Goal: Task Accomplishment & Management: Complete application form

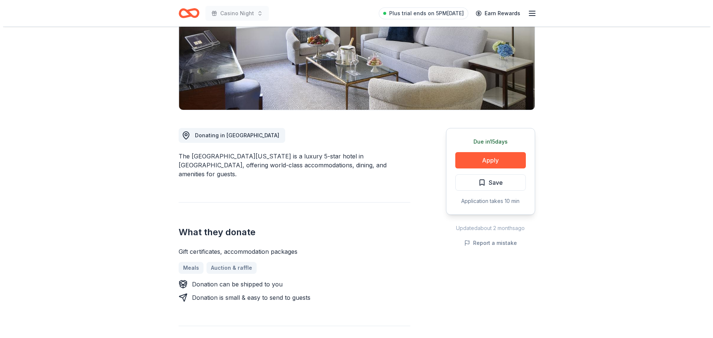
scroll to position [111, 0]
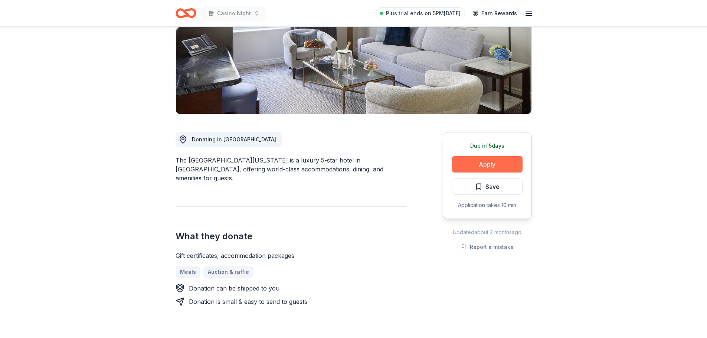
click at [488, 162] on button "Apply" at bounding box center [487, 164] width 71 height 16
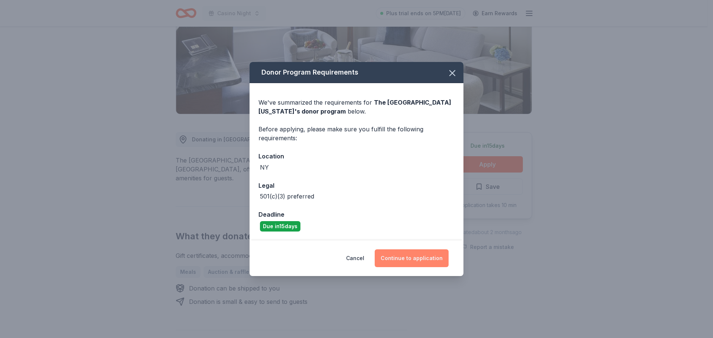
click at [407, 259] on button "Continue to application" at bounding box center [412, 259] width 74 height 18
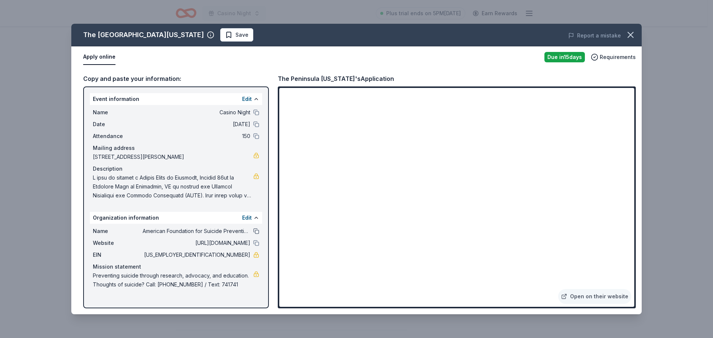
click at [256, 232] on button at bounding box center [256, 231] width 6 height 6
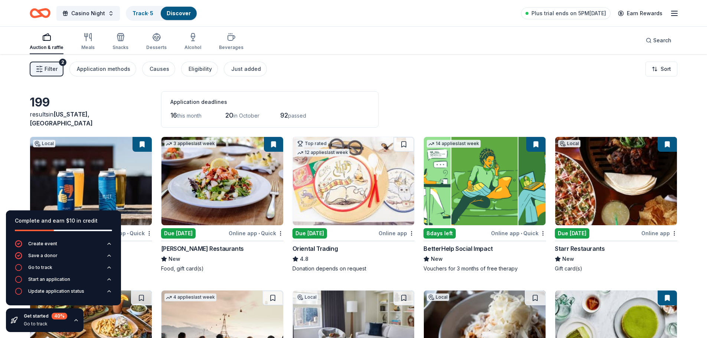
click at [183, 116] on span "this month" at bounding box center [189, 116] width 25 height 6
click at [172, 117] on span "16" at bounding box center [173, 115] width 7 height 8
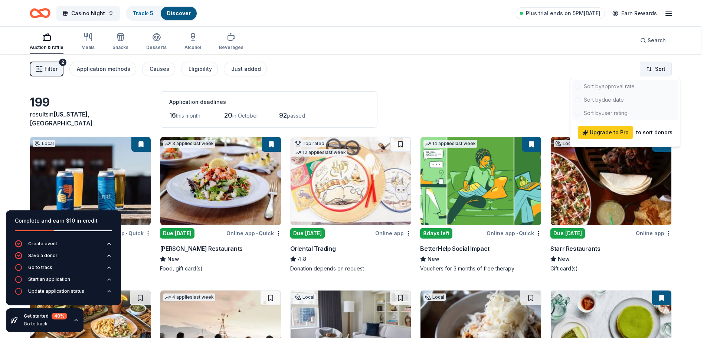
click at [663, 68] on html "Casino Night Track · 5 Discover Plus trial ends on 5PM, 10/1 Earn Rewards Aucti…" at bounding box center [353, 169] width 707 height 338
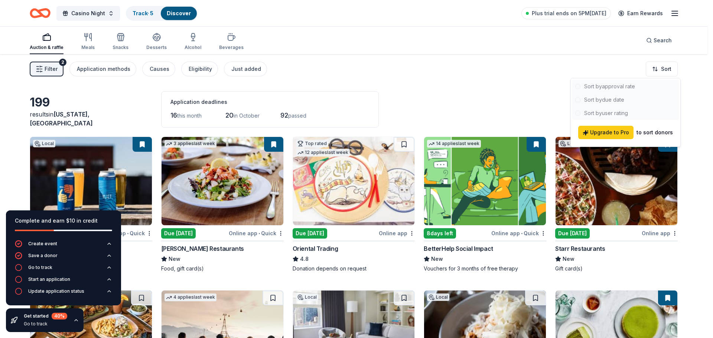
click at [617, 100] on div at bounding box center [625, 100] width 107 height 40
click at [456, 92] on html "Casino Night Track · 5 Discover Plus trial ends on 5PM, 10/1 Earn Rewards Aucti…" at bounding box center [356, 169] width 713 height 338
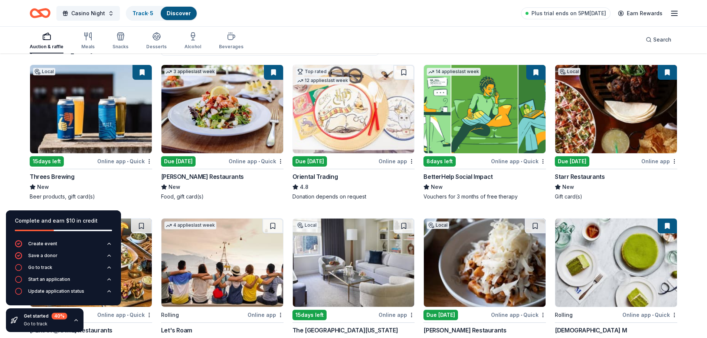
scroll to position [74, 0]
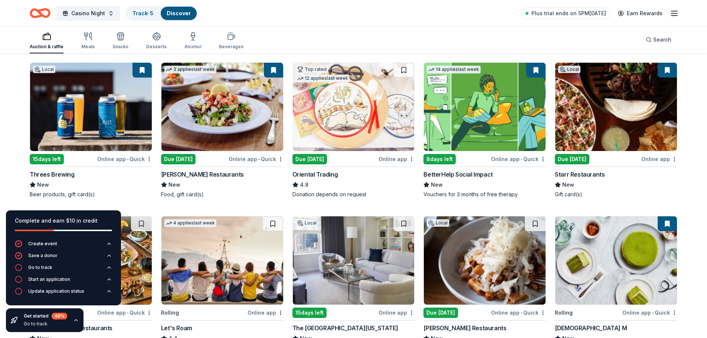
click at [258, 124] on img at bounding box center [223, 107] width 122 height 88
click at [576, 128] on img at bounding box center [616, 107] width 122 height 88
click at [215, 92] on img at bounding box center [223, 107] width 122 height 88
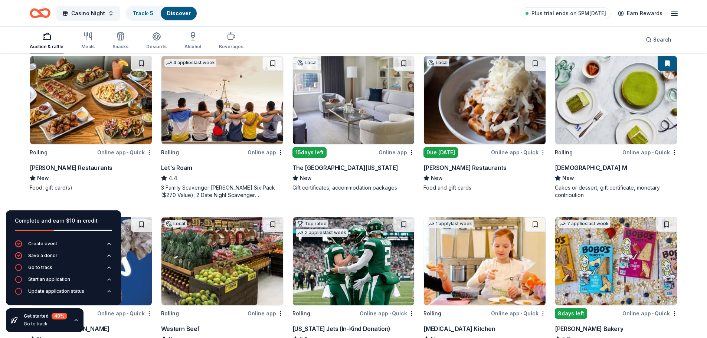
scroll to position [260, 0]
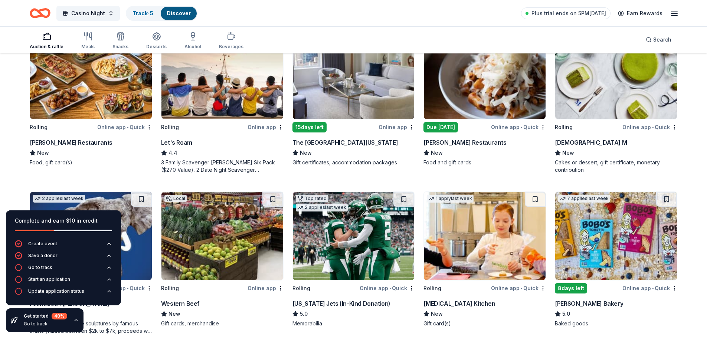
click at [83, 88] on img at bounding box center [91, 75] width 122 height 88
click at [610, 112] on img at bounding box center [616, 75] width 122 height 88
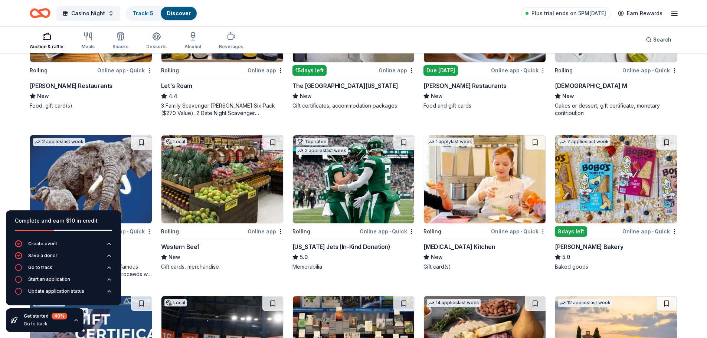
scroll to position [371, 0]
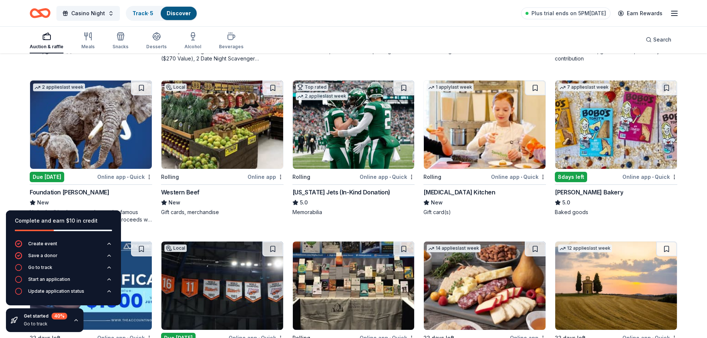
click at [228, 132] on img at bounding box center [223, 125] width 122 height 88
click at [357, 117] on img at bounding box center [354, 125] width 122 height 88
click at [475, 110] on img at bounding box center [485, 125] width 122 height 88
click at [599, 135] on img at bounding box center [616, 125] width 122 height 88
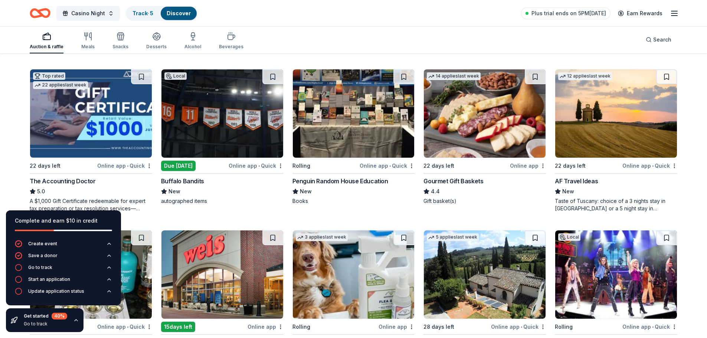
scroll to position [557, 0]
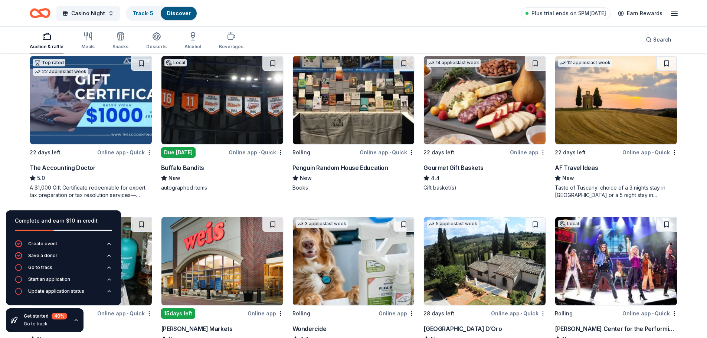
click at [348, 102] on img at bounding box center [354, 100] width 122 height 88
click at [377, 152] on div "Online app • Quick" at bounding box center [387, 152] width 55 height 9
click at [590, 121] on img at bounding box center [616, 100] width 122 height 88
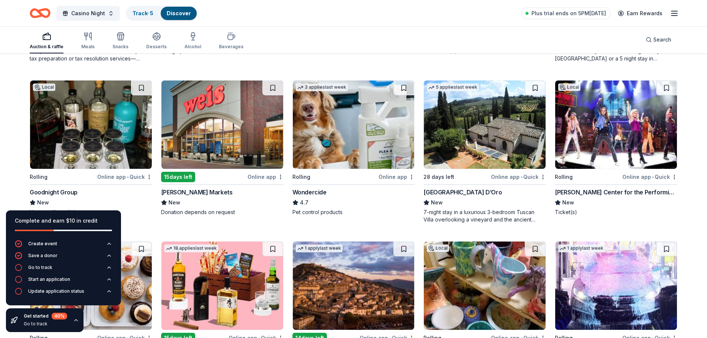
scroll to position [705, 0]
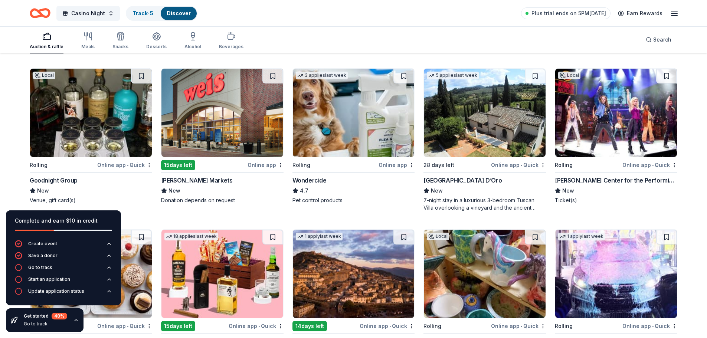
click at [74, 96] on img at bounding box center [91, 113] width 122 height 88
click at [600, 136] on img at bounding box center [616, 113] width 122 height 88
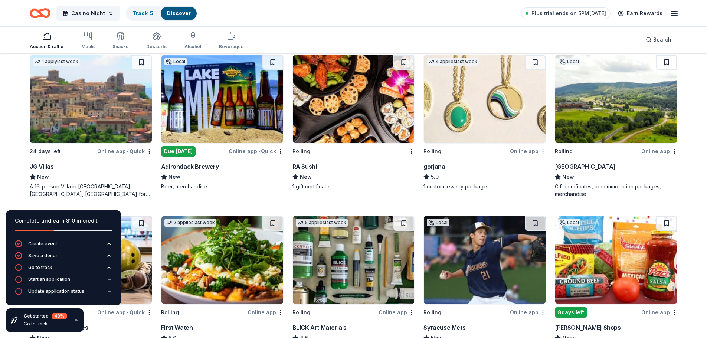
scroll to position [1188, 0]
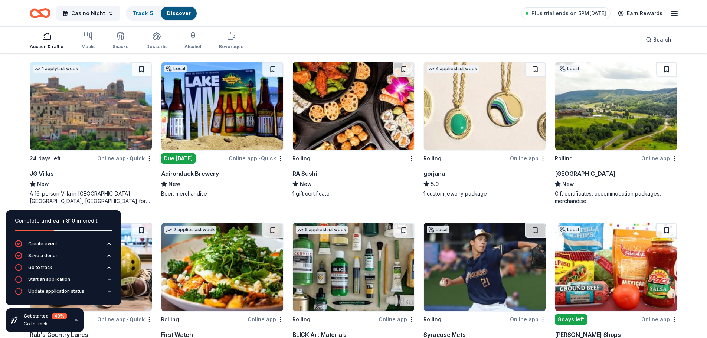
click at [234, 136] on img at bounding box center [223, 106] width 122 height 88
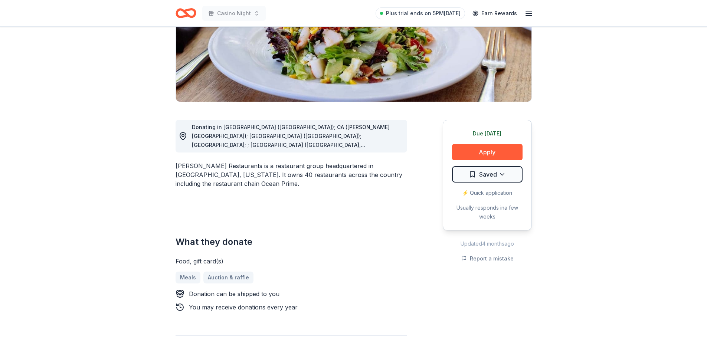
scroll to position [74, 0]
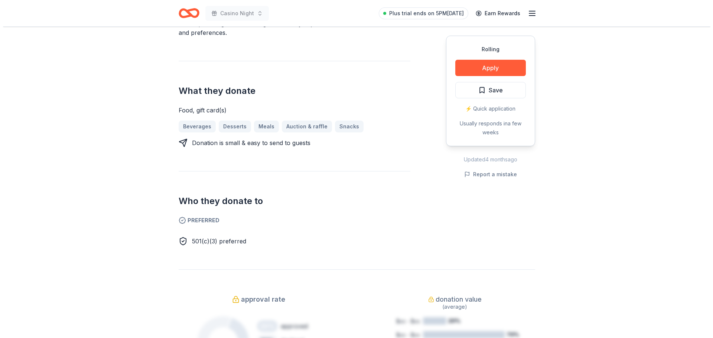
scroll to position [297, 0]
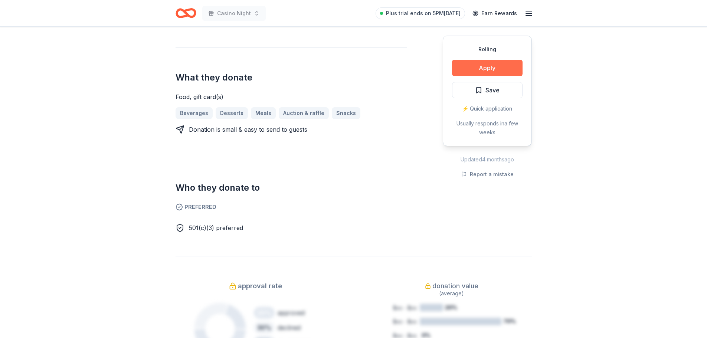
click at [501, 74] on button "Apply" at bounding box center [487, 68] width 71 height 16
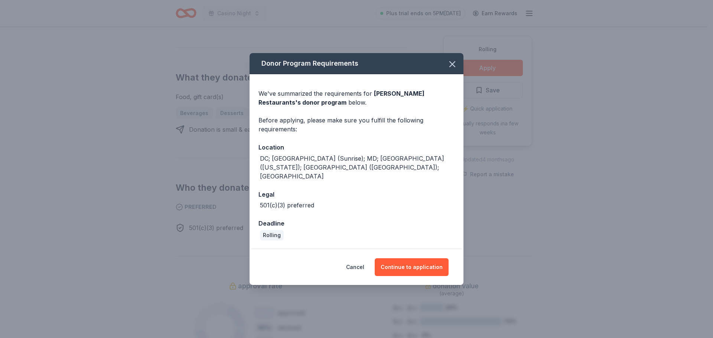
click at [419, 250] on div "Cancel Continue to application" at bounding box center [357, 268] width 214 height 36
click at [420, 258] on button "Continue to application" at bounding box center [412, 267] width 74 height 18
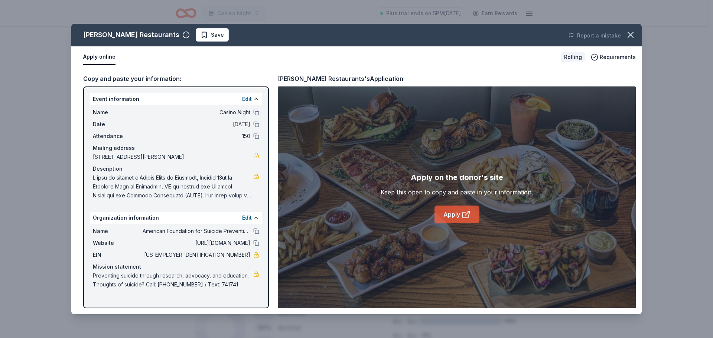
click at [455, 209] on link "Apply" at bounding box center [456, 215] width 45 height 18
click at [255, 231] on button at bounding box center [256, 231] width 6 height 6
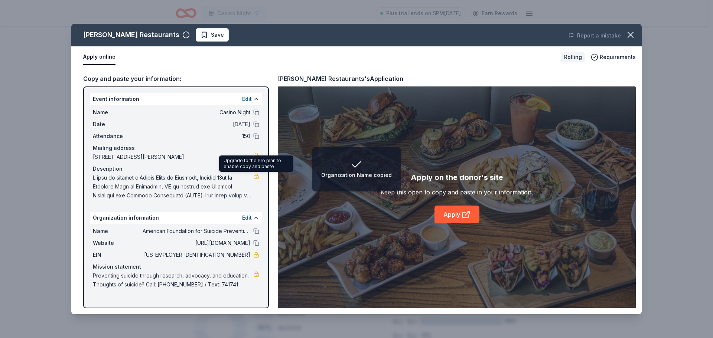
click at [256, 176] on link at bounding box center [256, 176] width 6 height 6
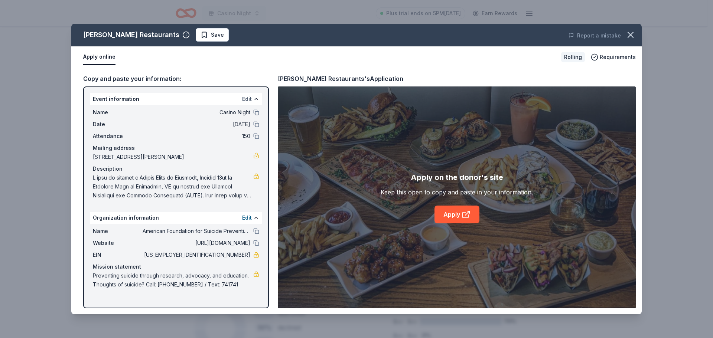
click at [249, 98] on button "Edit" at bounding box center [247, 99] width 10 height 9
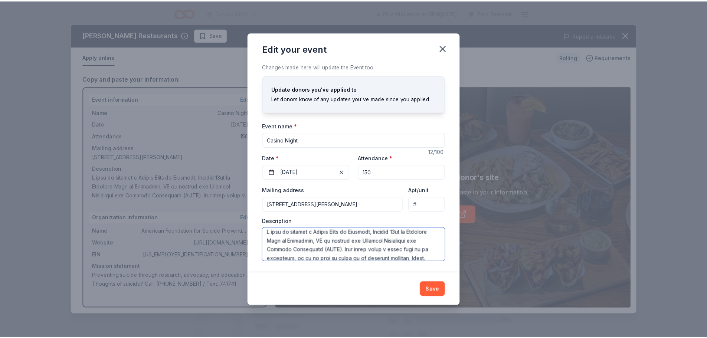
scroll to position [0, 0]
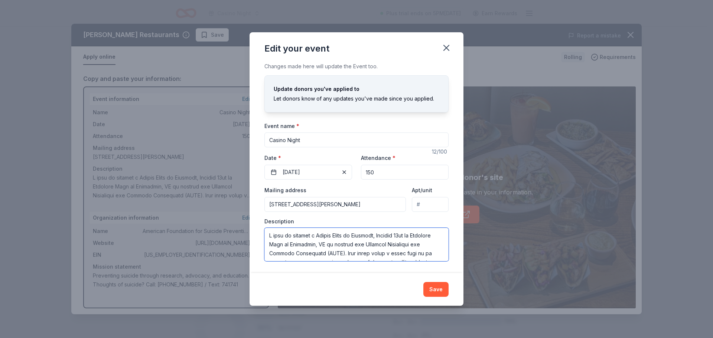
drag, startPoint x: 345, startPoint y: 257, endPoint x: 252, endPoint y: 210, distance: 104.0
click at [252, 210] on div "Changes made here will update the Event too. Update donors you've applied to Le…" at bounding box center [357, 167] width 214 height 211
click at [443, 46] on icon "button" at bounding box center [446, 48] width 10 height 10
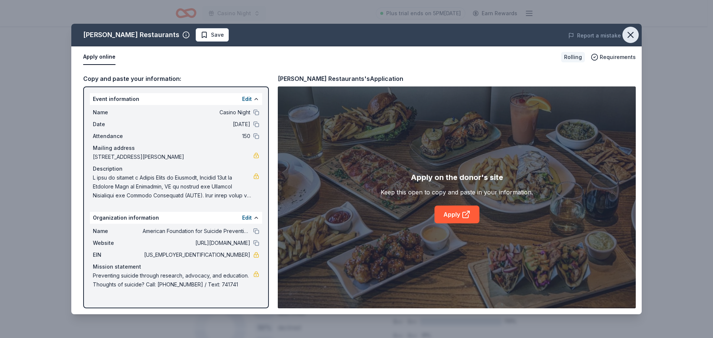
click at [635, 32] on icon "button" at bounding box center [630, 35] width 10 height 10
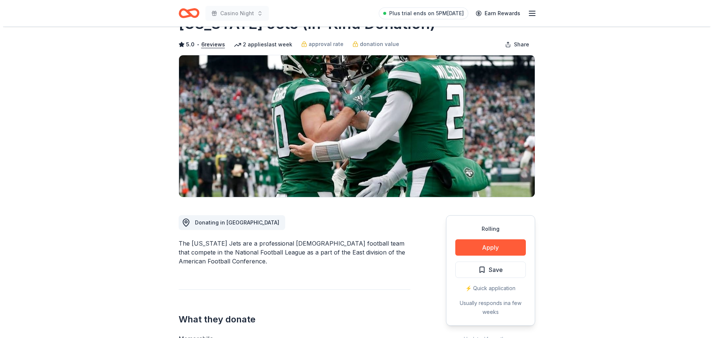
scroll to position [111, 0]
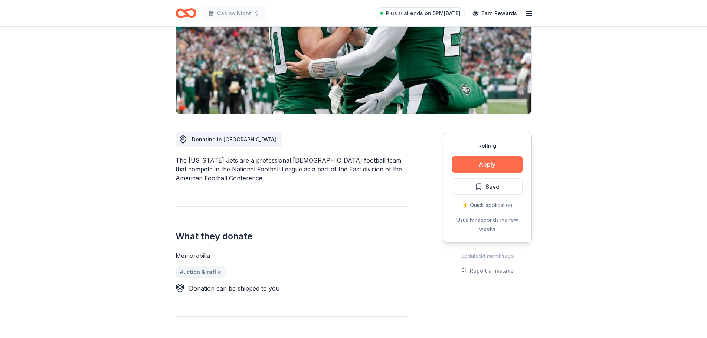
click at [475, 166] on button "Apply" at bounding box center [487, 164] width 71 height 16
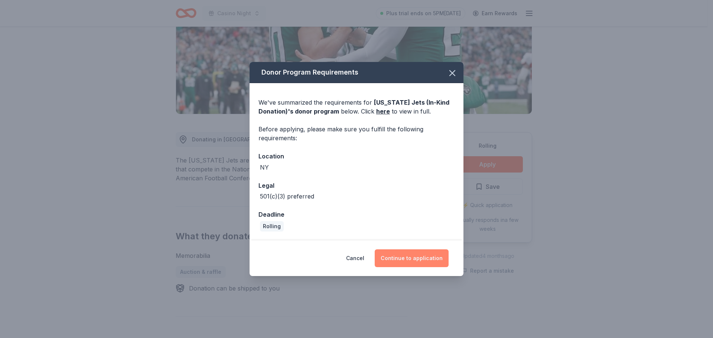
click at [405, 258] on button "Continue to application" at bounding box center [412, 259] width 74 height 18
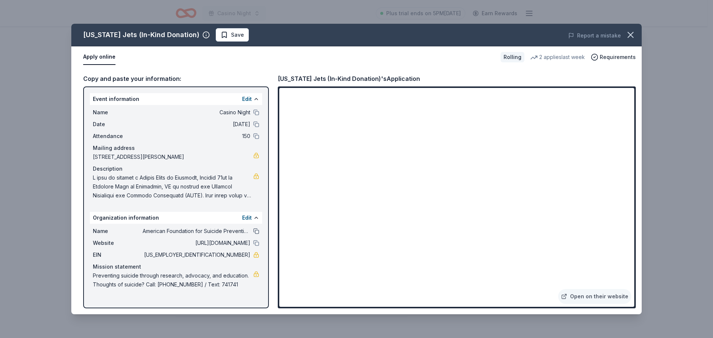
click at [258, 231] on button at bounding box center [256, 231] width 6 height 6
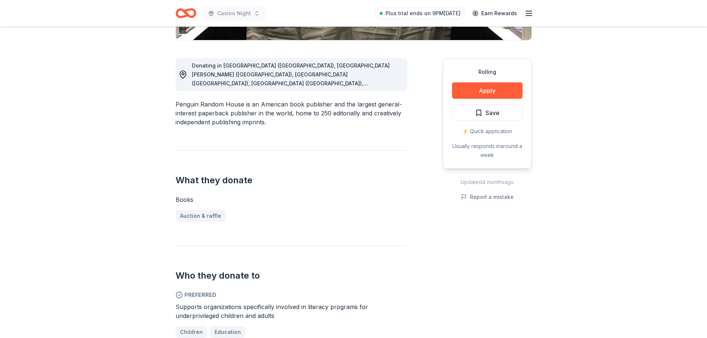
scroll to position [186, 0]
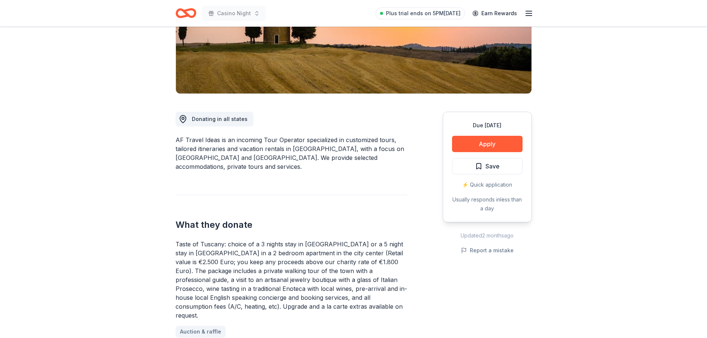
scroll to position [149, 0]
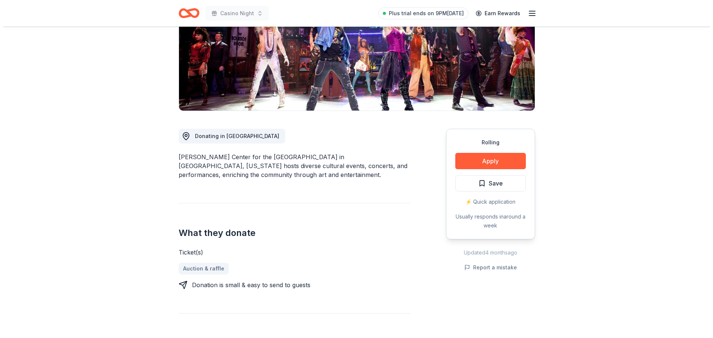
scroll to position [149, 0]
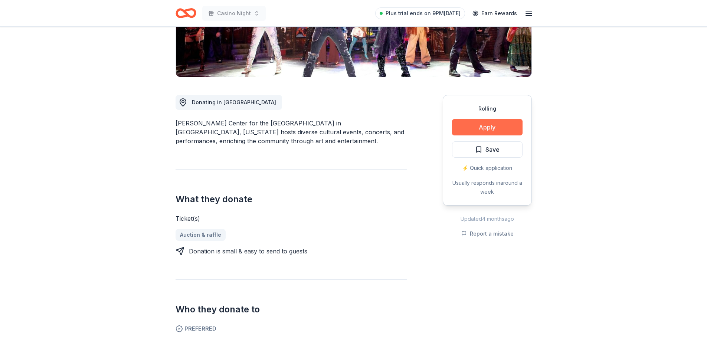
click at [475, 128] on button "Apply" at bounding box center [487, 127] width 71 height 16
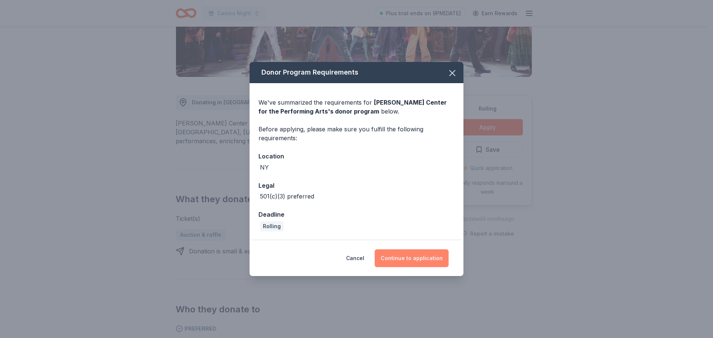
click at [413, 263] on button "Continue to application" at bounding box center [412, 259] width 74 height 18
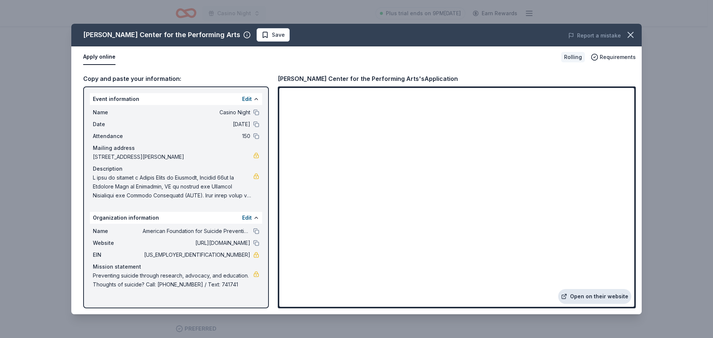
click at [606, 297] on link "Open on their website" at bounding box center [594, 296] width 73 height 15
